Goal: Answer question/provide support

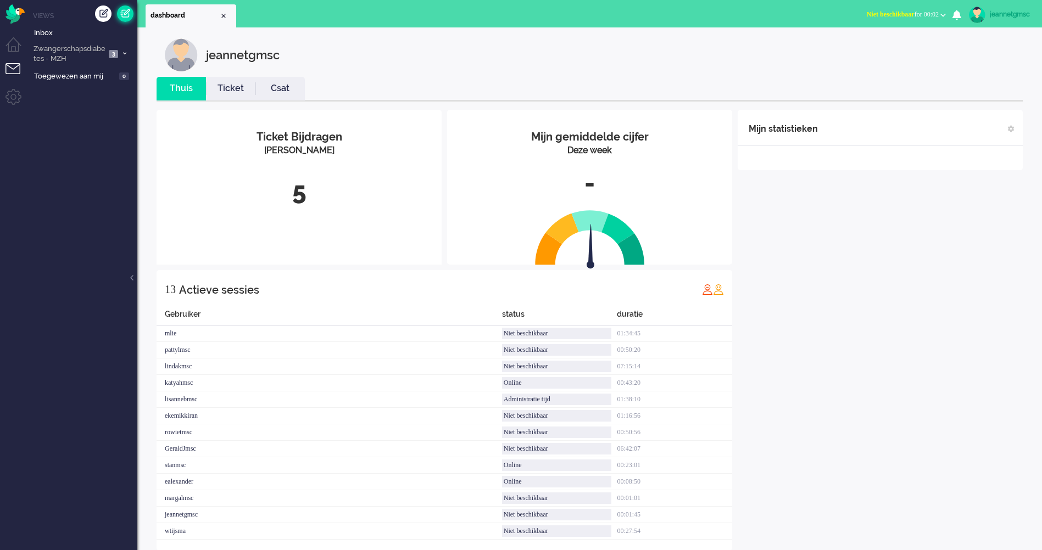
click at [122, 15] on link at bounding box center [125, 13] width 16 height 16
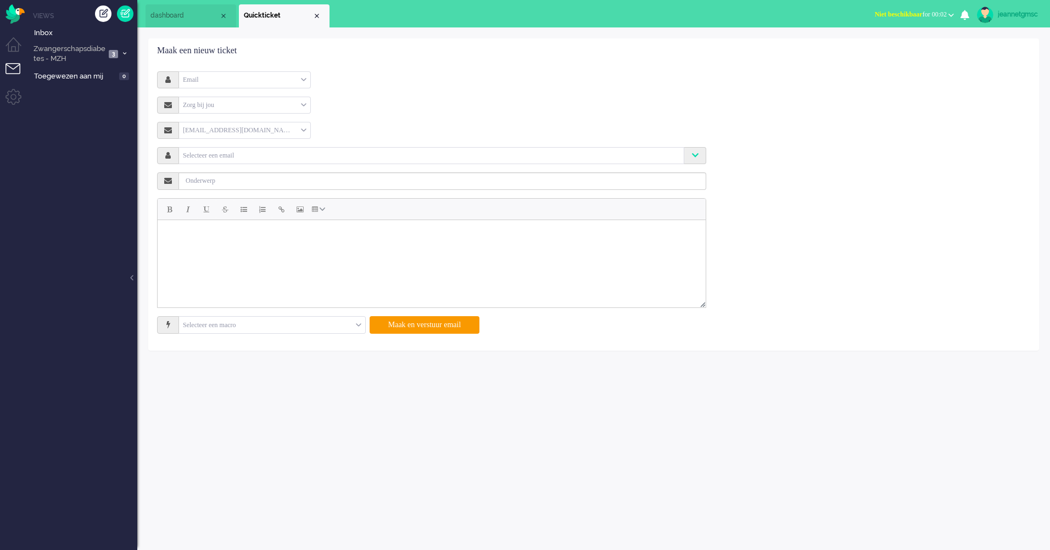
click at [272, 79] on div "Email" at bounding box center [244, 79] width 131 height 17
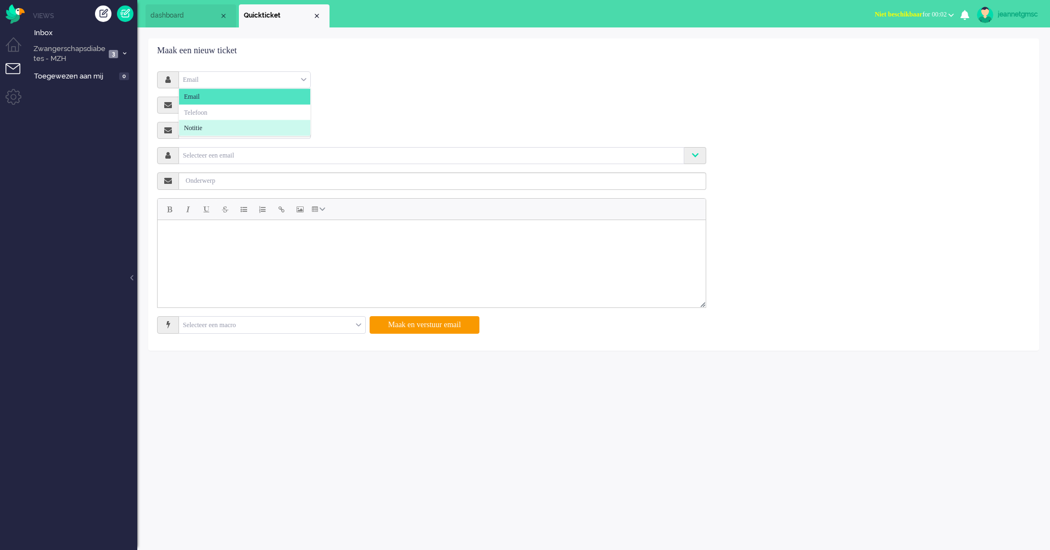
click at [265, 124] on li "Notitie" at bounding box center [244, 128] width 131 height 16
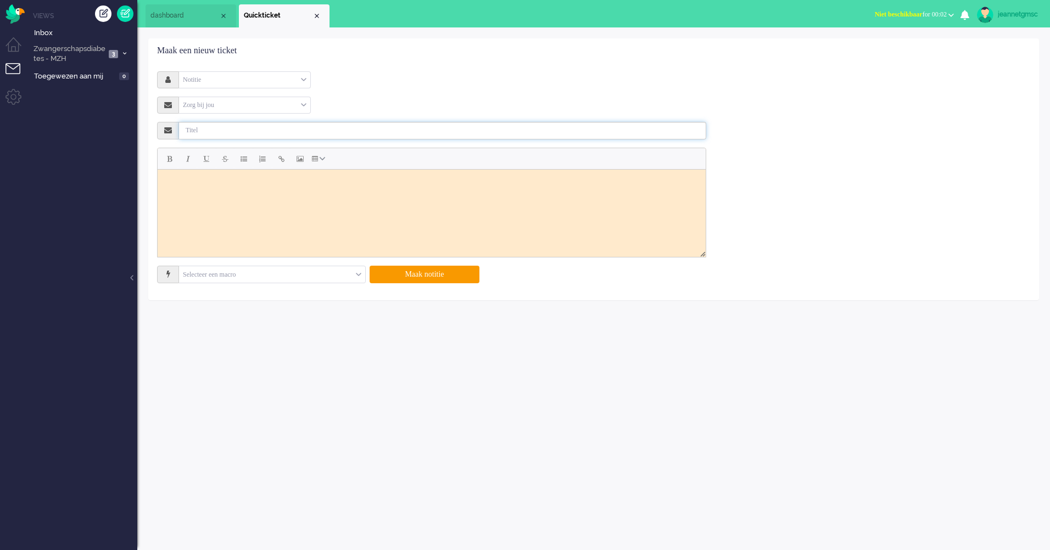
click at [239, 126] on input "text" at bounding box center [442, 131] width 527 height 18
type input "Offboarden patiënt; stoppen account"
click at [300, 197] on html at bounding box center [432, 182] width 548 height 27
click at [425, 276] on button "Maak notitie" at bounding box center [425, 275] width 110 height 18
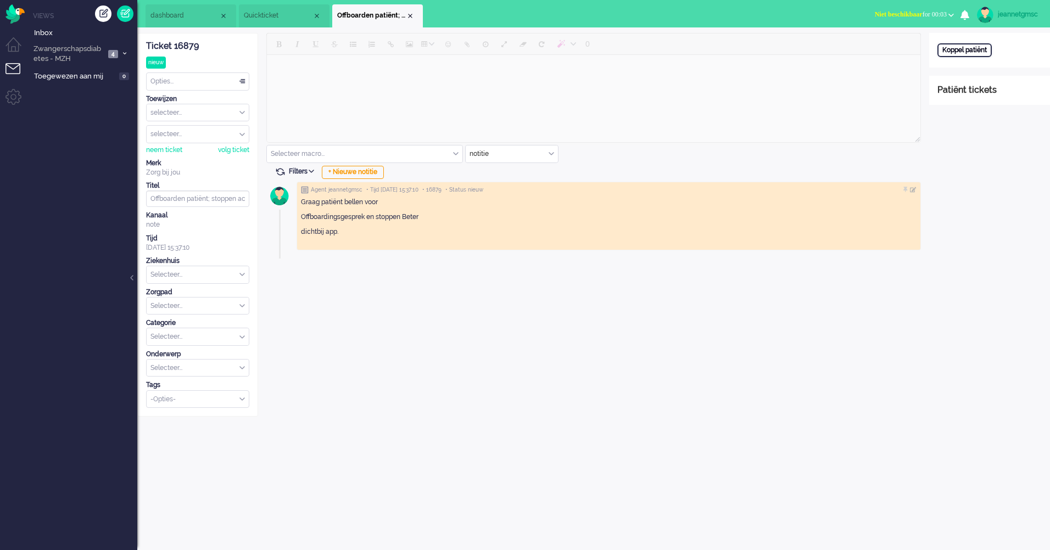
click at [962, 48] on div "Koppel patiënt" at bounding box center [965, 50] width 54 height 14
click at [20, 43] on li "Dashboard menu" at bounding box center [17, 49] width 25 height 25
click at [21, 71] on li "Tickets menu" at bounding box center [17, 75] width 25 height 25
click at [57, 31] on span "Inbox" at bounding box center [85, 33] width 103 height 10
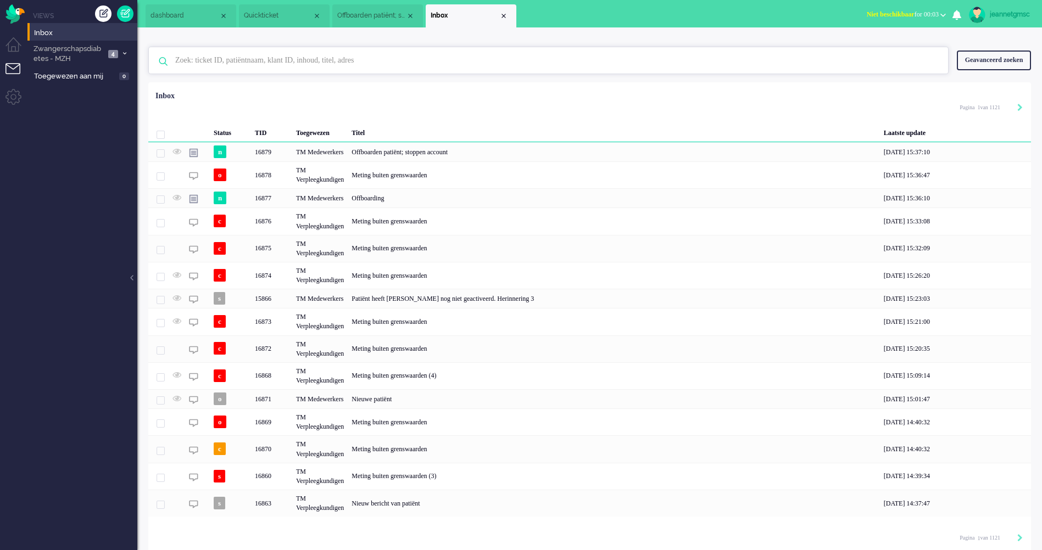
click at [270, 64] on input "text" at bounding box center [550, 60] width 766 height 26
click at [292, 67] on input "text" at bounding box center [550, 60] width 766 height 26
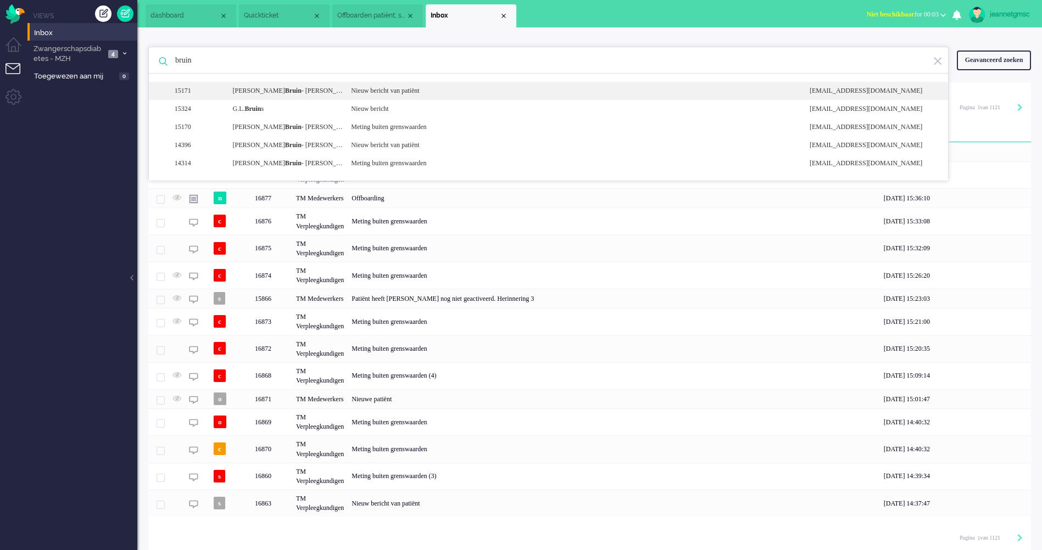
type input "bruin"
click at [302, 91] on b "Bruin" at bounding box center [293, 91] width 16 height 8
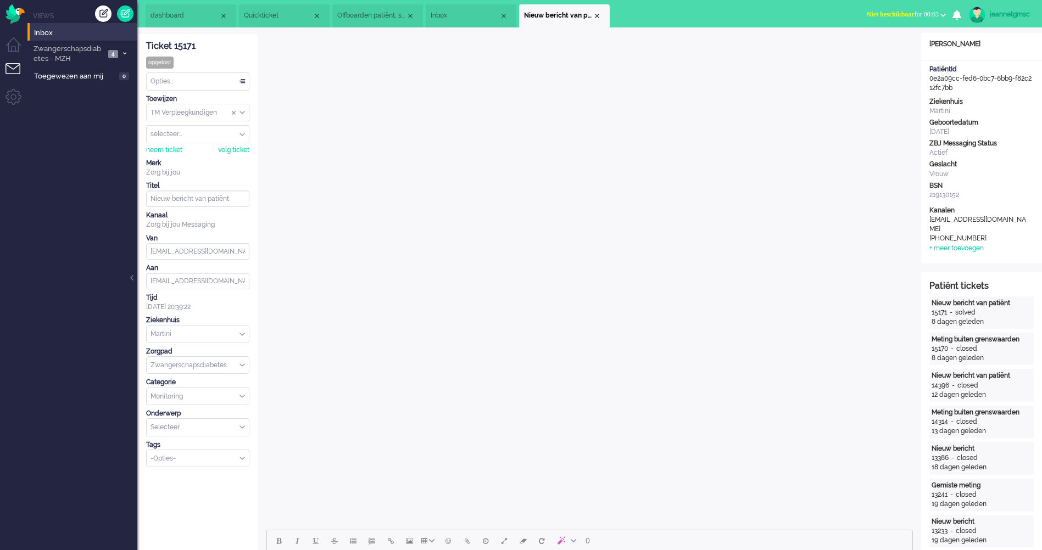
drag, startPoint x: 966, startPoint y: 99, endPoint x: 931, endPoint y: 87, distance: 36.5
click at [931, 87] on div "PatiëntId 0e2a09cc-fed6-0bc7-6bb9-f82c212fc7bb" at bounding box center [981, 79] width 121 height 28
drag, startPoint x: 931, startPoint y: 87, endPoint x: 942, endPoint y: 88, distance: 11.0
click at [982, 179] on div "Vrouw" at bounding box center [981, 174] width 104 height 9
click at [471, 17] on span "Inbox" at bounding box center [465, 15] width 69 height 9
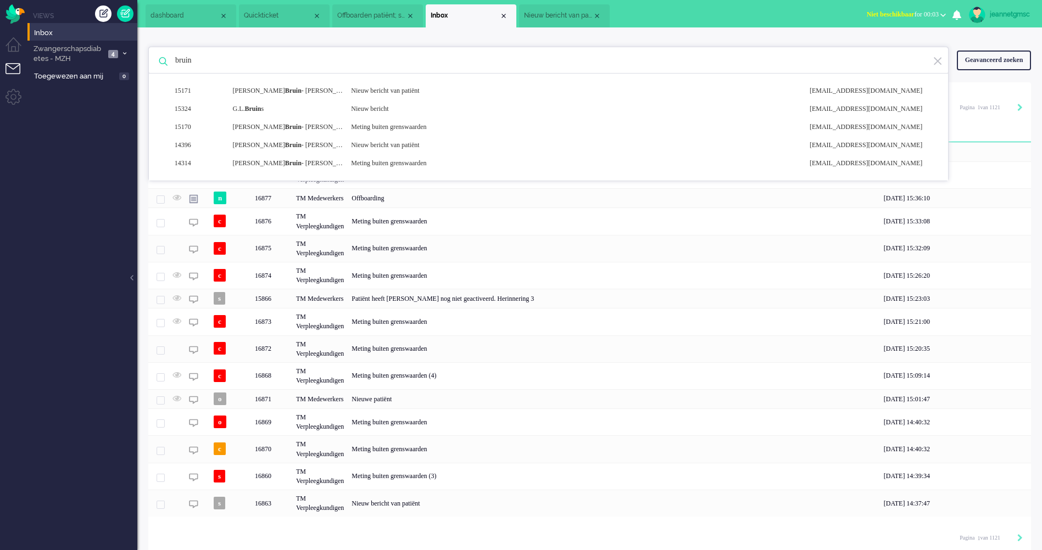
click at [365, 9] on li "Offboarden patiënt; stoppen account" at bounding box center [377, 15] width 91 height 23
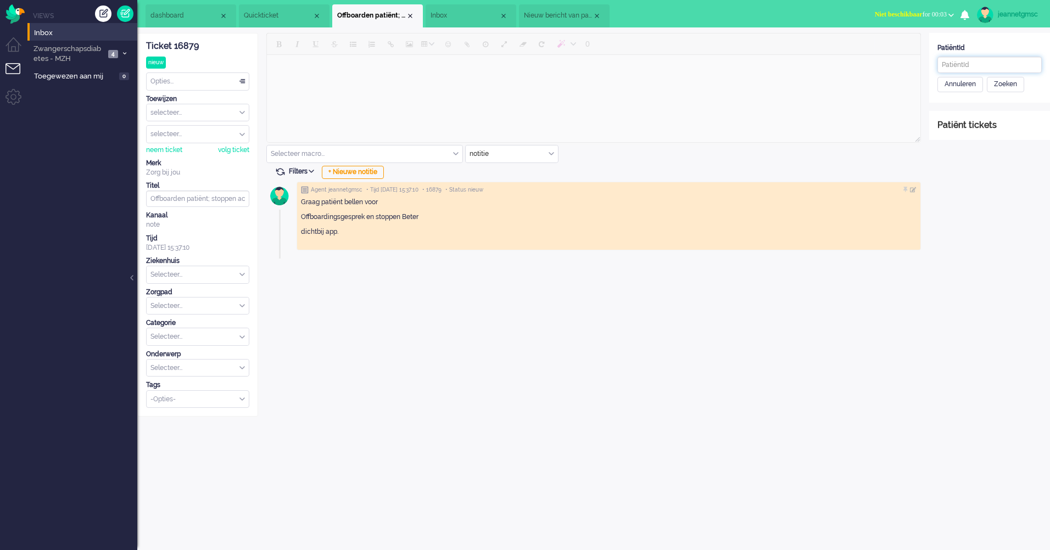
paste input "Graag patiënt bellen voor Offboardingsgesprek en stoppen Beter dichtbij app."
type input "Graag patiënt bellen voor Offboardingsgesprek en stoppen Beter dichtbij app."
click at [1004, 81] on div "Zoeken" at bounding box center [1005, 84] width 37 height 15
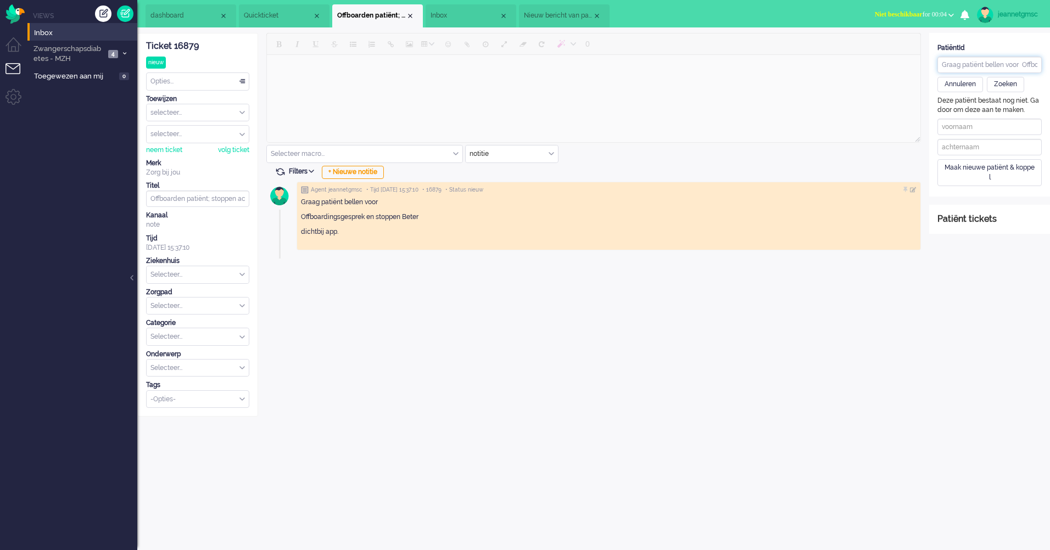
click at [984, 69] on input "Graag patiënt bellen voor Offboardingsgesprek en stoppen Beter dichtbij app." at bounding box center [990, 65] width 104 height 16
drag, startPoint x: 941, startPoint y: 66, endPoint x: 1052, endPoint y: 68, distance: 111.0
click at [1041, 68] on html "Thuis Dashboard [GEOGRAPHIC_DATA] Volgen [GEOGRAPHIC_DATA] release_2.1.2 Views …" at bounding box center [525, 275] width 1050 height 550
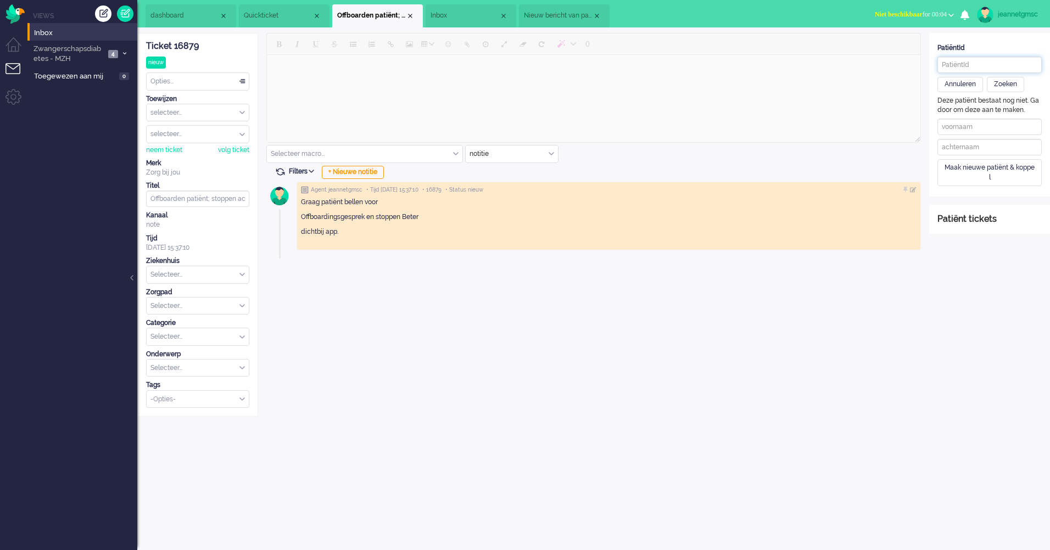
click at [565, 15] on span "Nieuw bericht van patiënt" at bounding box center [558, 15] width 69 height 9
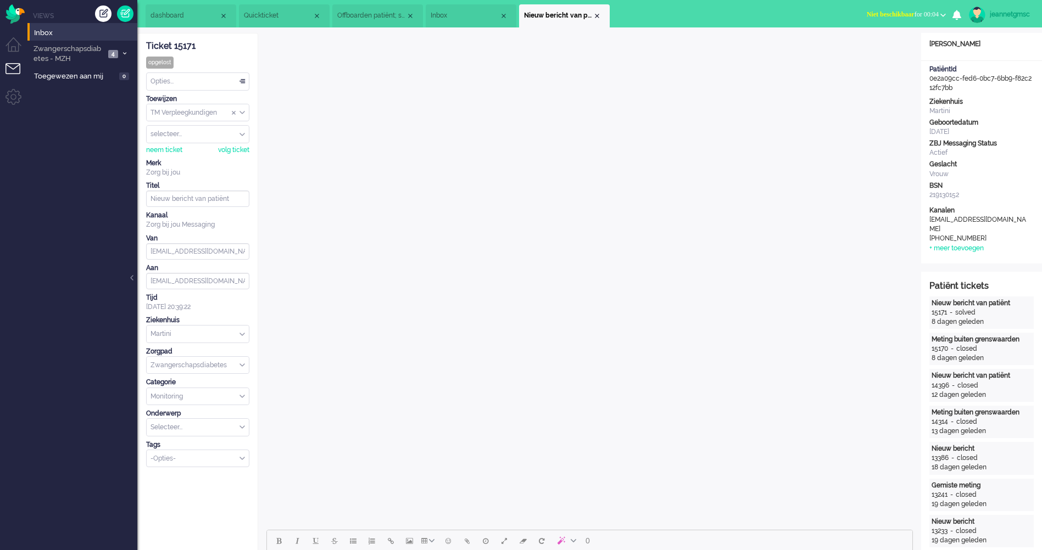
drag, startPoint x: 956, startPoint y: 99, endPoint x: 925, endPoint y: 86, distance: 33.3
click at [925, 86] on div "PatiëntId 0e2a09cc-fed6-0bc7-6bb9-f82c212fc7bb" at bounding box center [981, 79] width 121 height 28
drag, startPoint x: 925, startPoint y: 86, endPoint x: 939, endPoint y: 89, distance: 14.0
copy div "0e2a09cc-fed6-0bc7-6bb9-f82c212fc7bb"
click at [470, 12] on span "Inbox" at bounding box center [465, 15] width 69 height 9
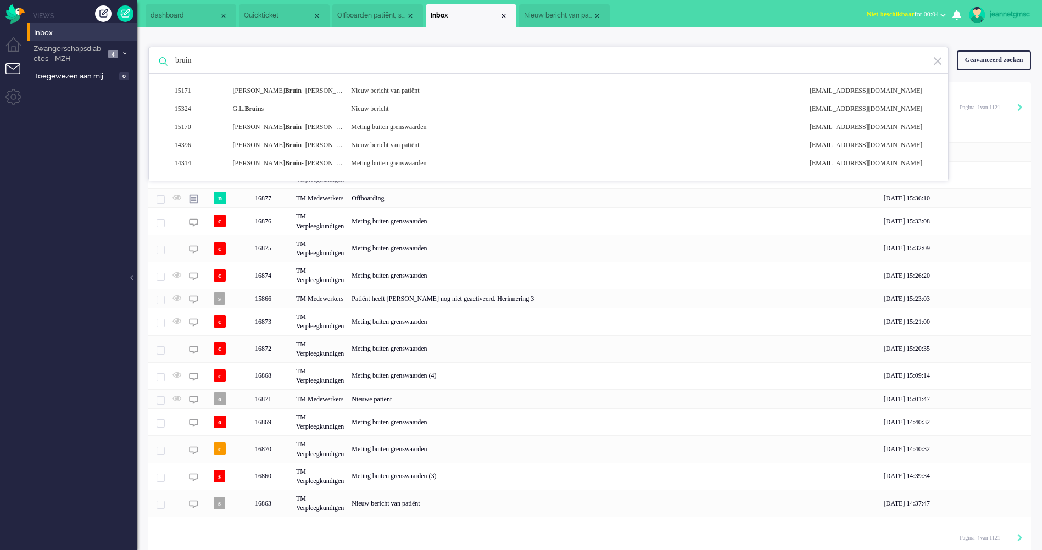
click at [380, 16] on span "Offboarden patiënt; stoppen account" at bounding box center [371, 15] width 69 height 9
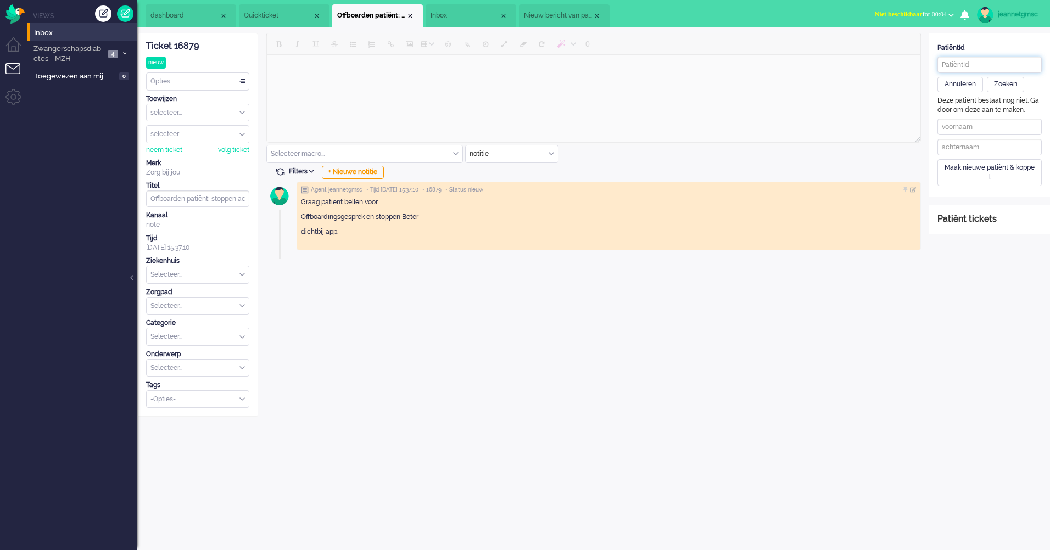
paste input "0e2a09cc-fed6-0bc7-6bb9-f82c212fc7bb"
type input "0e2a09cc-fed6-0bc7-6bb9-f82c212fc7bb"
click at [1015, 81] on div "Zoeken" at bounding box center [1005, 84] width 37 height 15
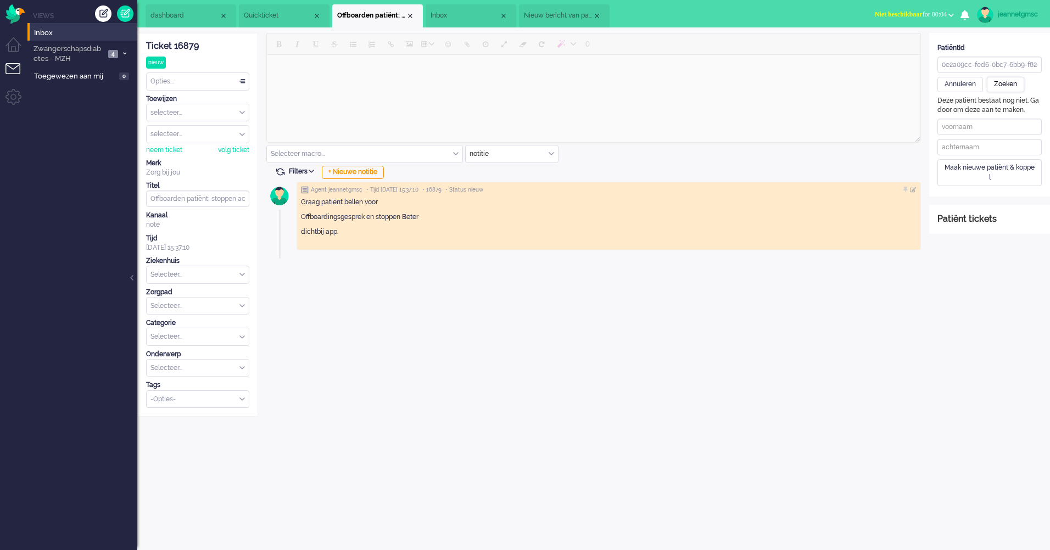
type input "[PERSON_NAME]"
type input "Bruin - de Groot"
click at [984, 167] on div "Patiënt opslaan en koppelen" at bounding box center [988, 167] width 101 height 17
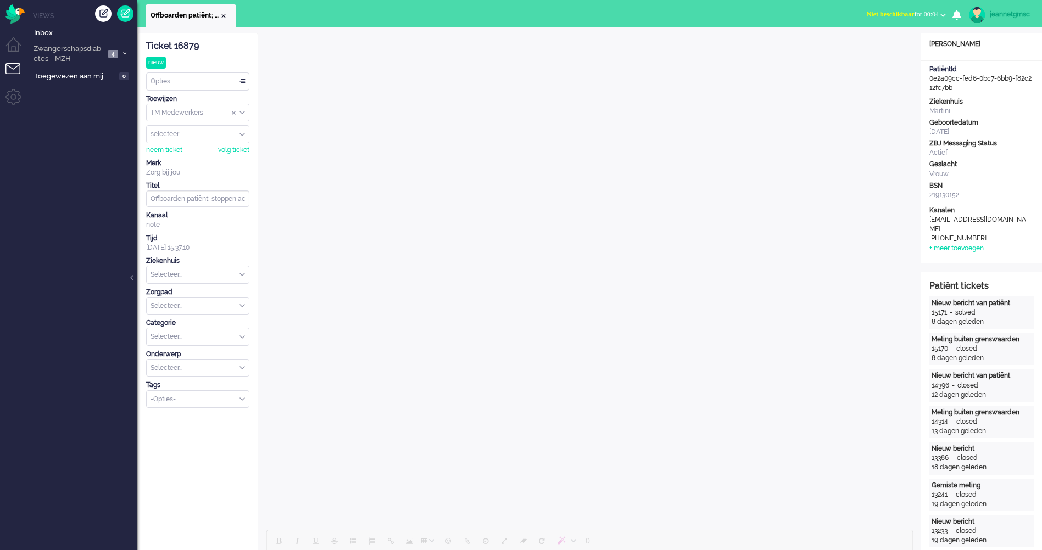
click at [203, 356] on div "Onderwerp" at bounding box center [197, 354] width 103 height 9
click at [202, 275] on input "text" at bounding box center [198, 274] width 102 height 17
click at [202, 348] on li "Martini" at bounding box center [198, 355] width 102 height 16
click at [207, 308] on input "text" at bounding box center [198, 306] width 102 height 17
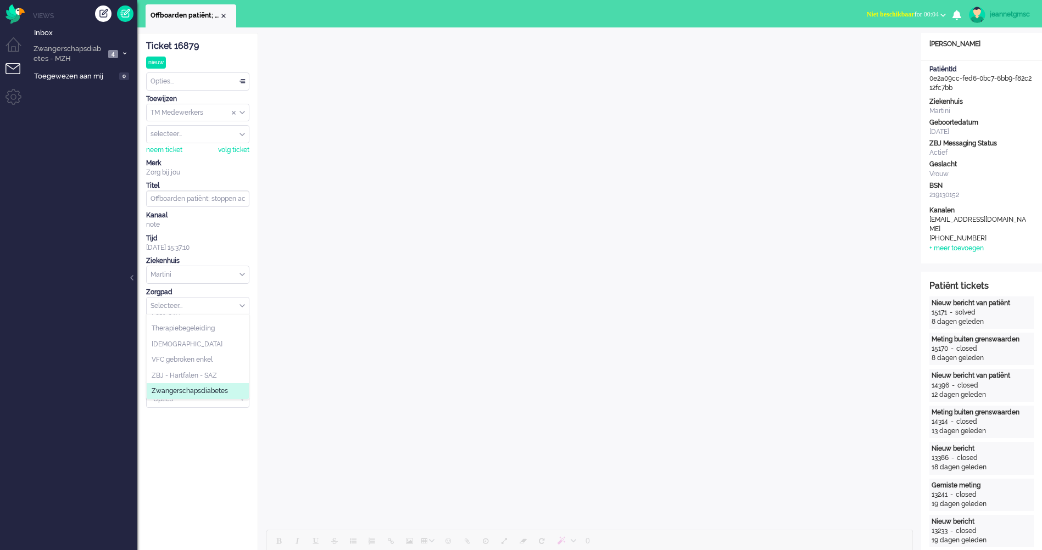
click at [200, 388] on span "Zwangerschapsdiabetes" at bounding box center [190, 391] width 76 height 9
click at [107, 50] on li "Zwangerschapsdiabetes - MZH 4" at bounding box center [82, 54] width 110 height 26
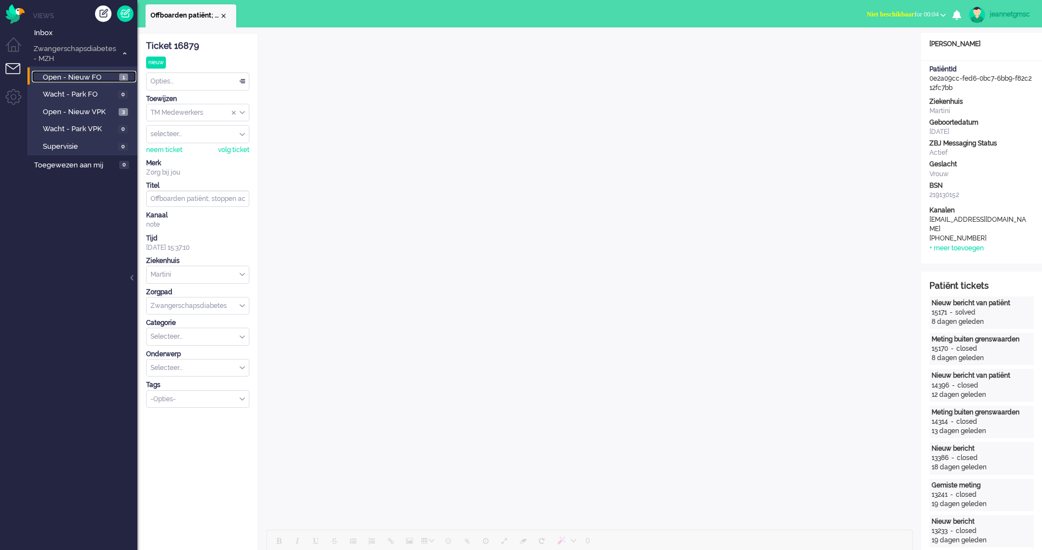
click at [124, 76] on span "1" at bounding box center [123, 78] width 9 height 8
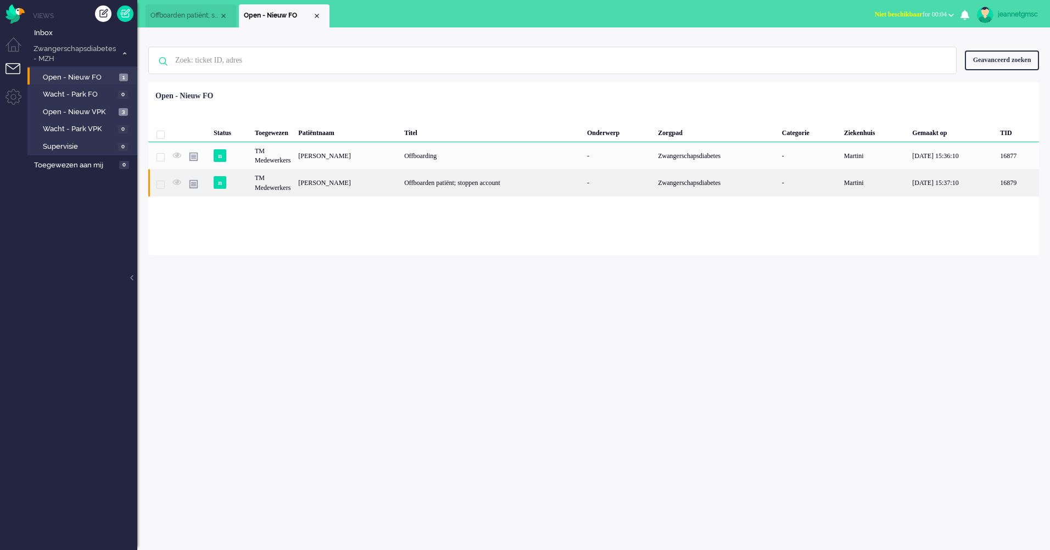
click at [400, 183] on div "[PERSON_NAME]" at bounding box center [347, 182] width 106 height 27
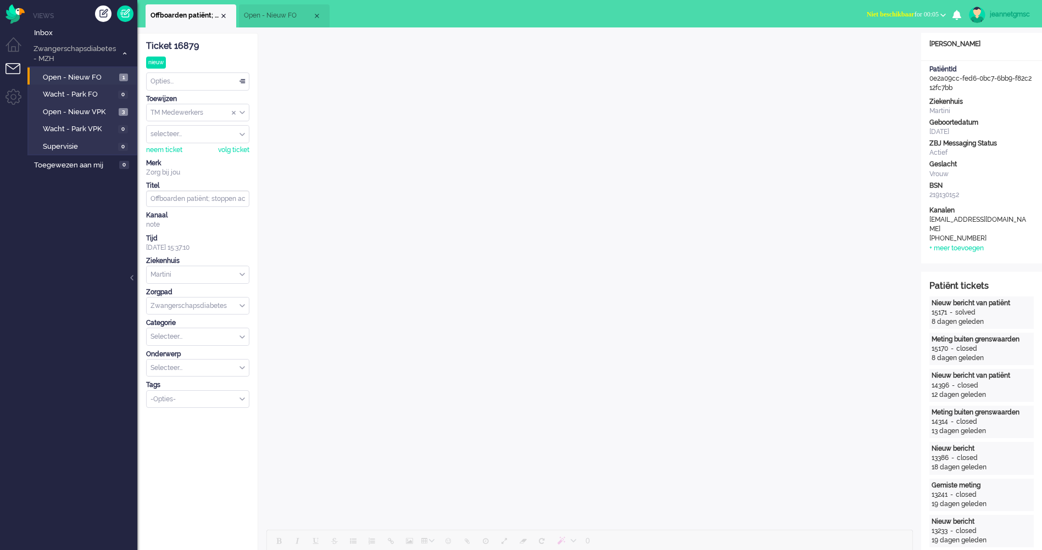
click at [278, 16] on span "Open - Nieuw FO" at bounding box center [278, 15] width 69 height 9
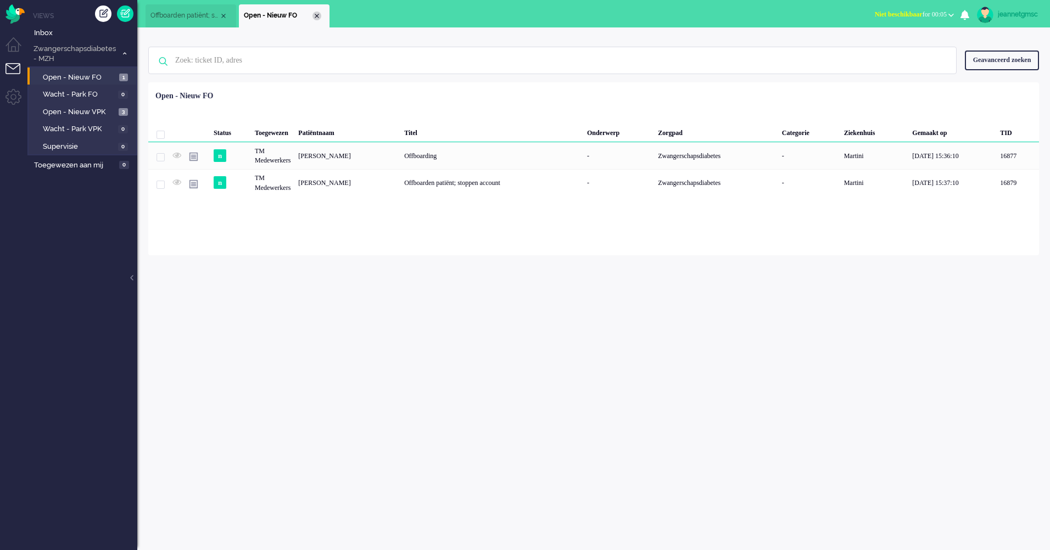
click at [318, 15] on div "Close tab" at bounding box center [317, 16] width 9 height 9
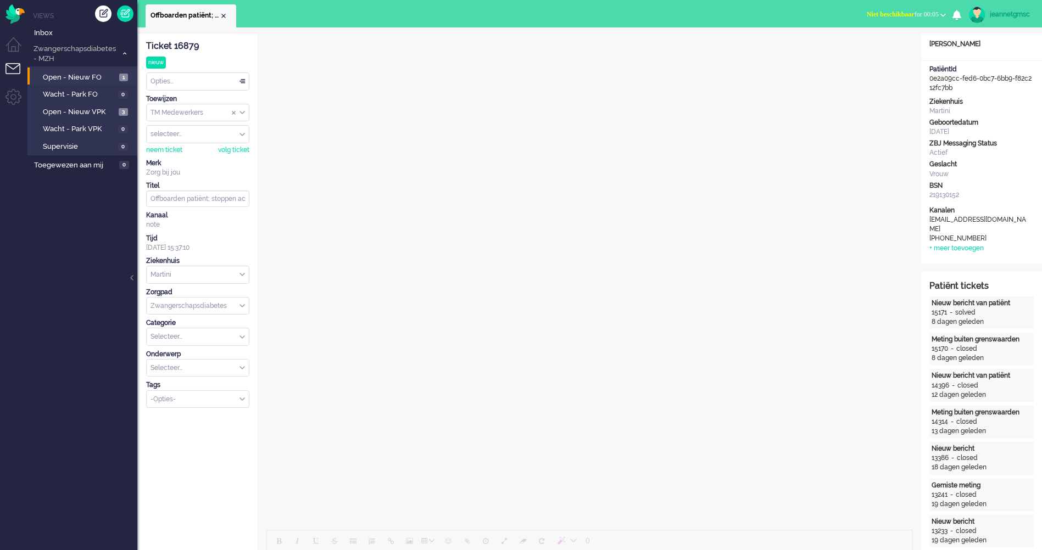
drag, startPoint x: 224, startPoint y: 15, endPoint x: 222, endPoint y: 23, distance: 7.9
click at [224, 15] on div "Close tab" at bounding box center [223, 16] width 9 height 9
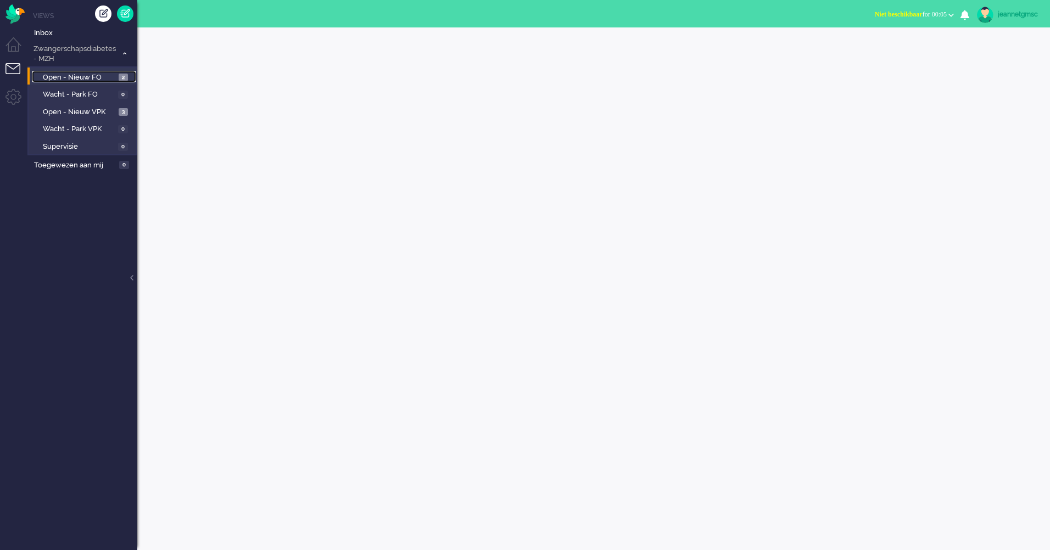
click at [106, 78] on span "Open - Nieuw FO" at bounding box center [79, 78] width 73 height 10
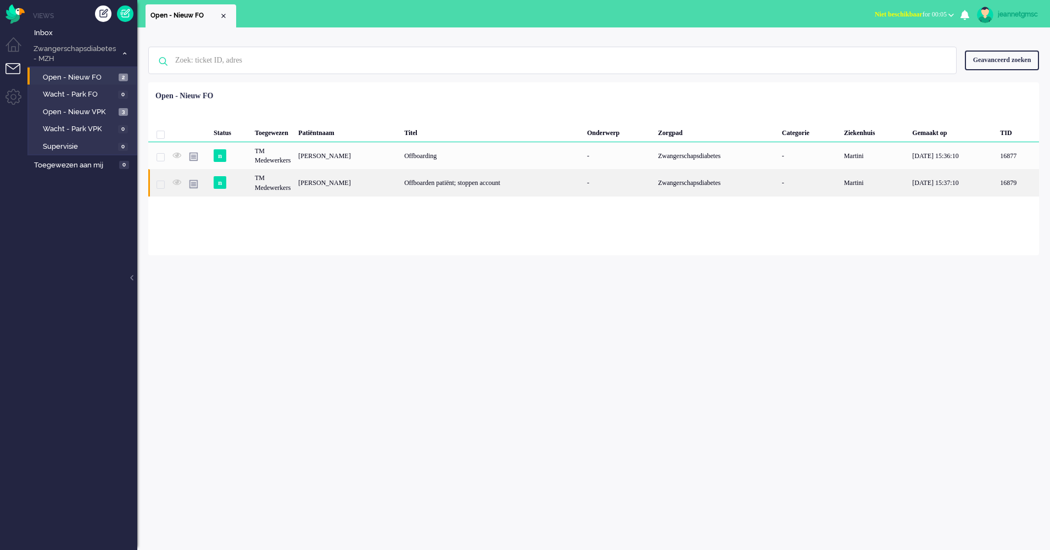
click at [382, 182] on div "[PERSON_NAME]" at bounding box center [347, 182] width 106 height 27
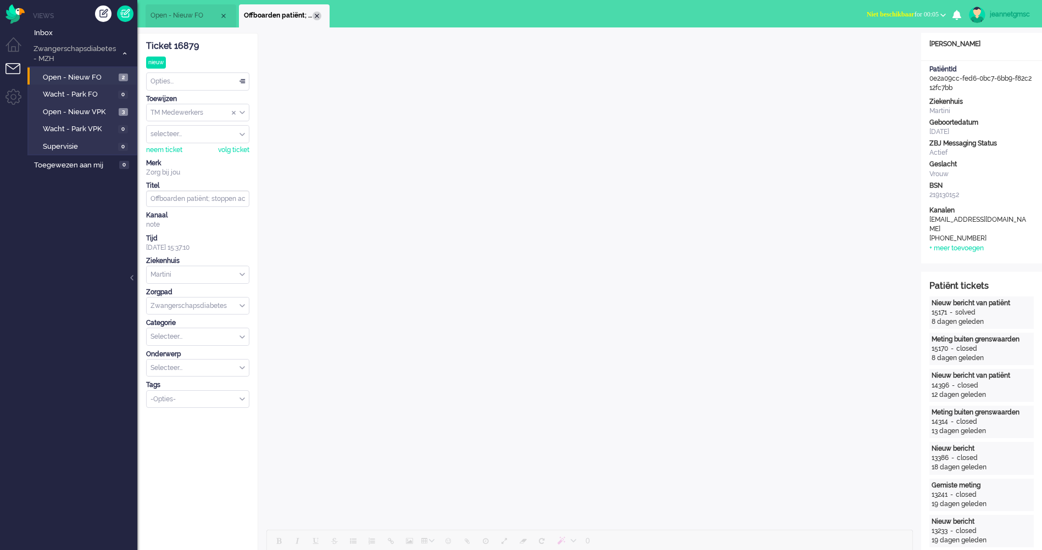
click at [320, 19] on div "Close tab" at bounding box center [317, 16] width 9 height 9
